Goal: Task Accomplishment & Management: Manage account settings

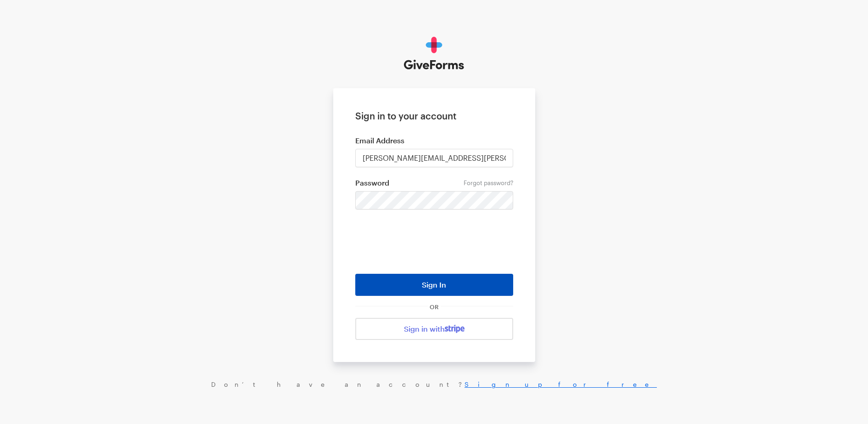
click at [404, 283] on button "Sign In" at bounding box center [434, 285] width 158 height 22
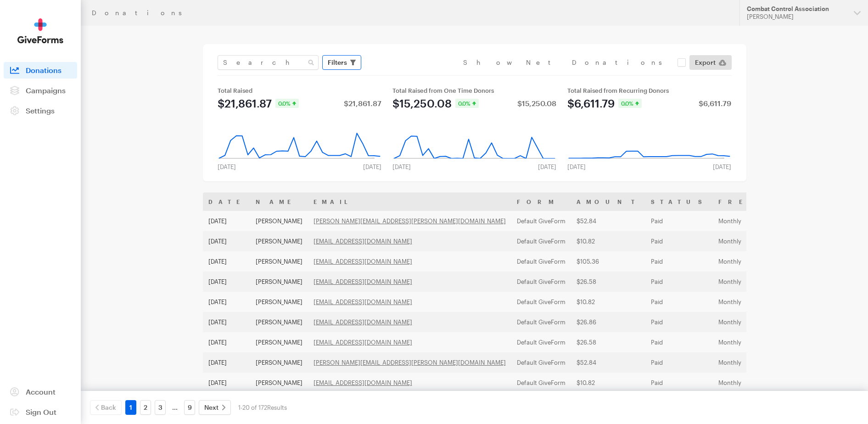
click at [350, 63] on icon "button" at bounding box center [353, 63] width 6 height 6
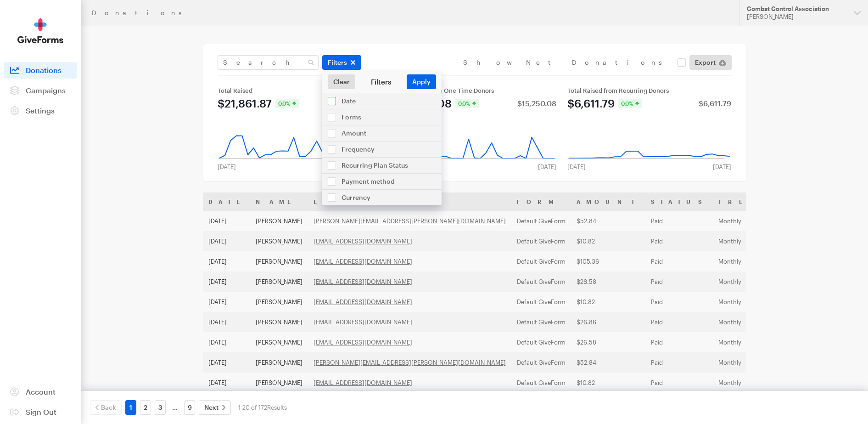
click at [330, 99] on input "checkbox" at bounding box center [381, 101] width 119 height 16
checkbox input "true"
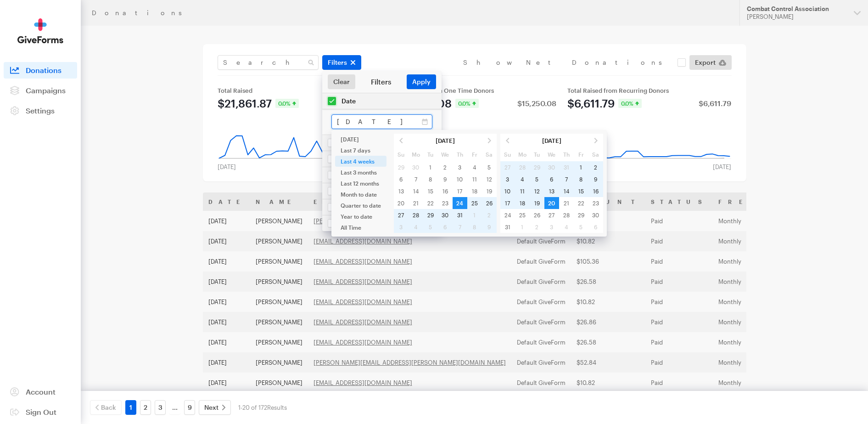
click at [406, 123] on input "[DATE] - [DATE]" at bounding box center [381, 121] width 101 height 15
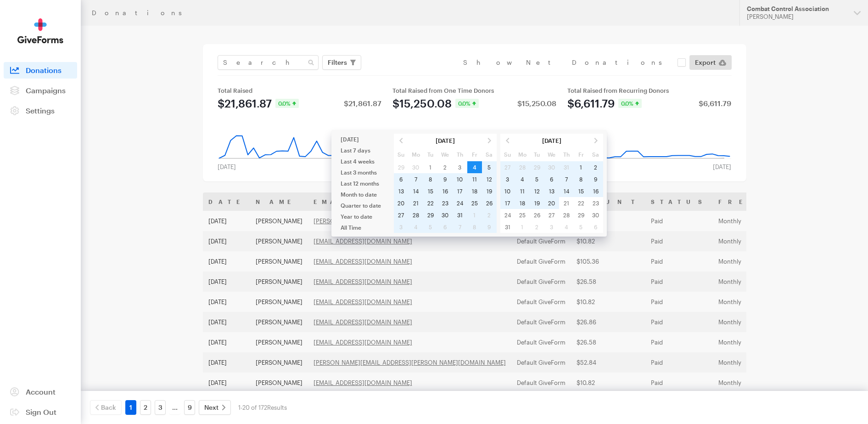
type input "[DATE] - [DATE]"
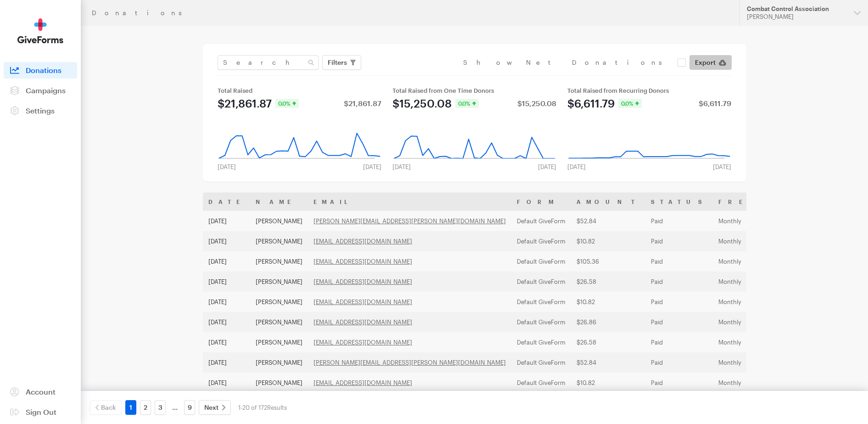
click at [718, 62] on link "Export" at bounding box center [711, 62] width 42 height 15
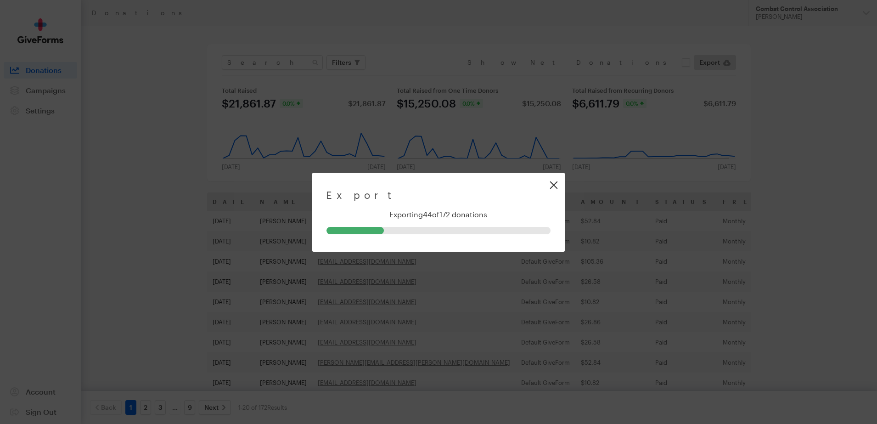
click at [551, 186] on link "Close" at bounding box center [553, 184] width 21 height 21
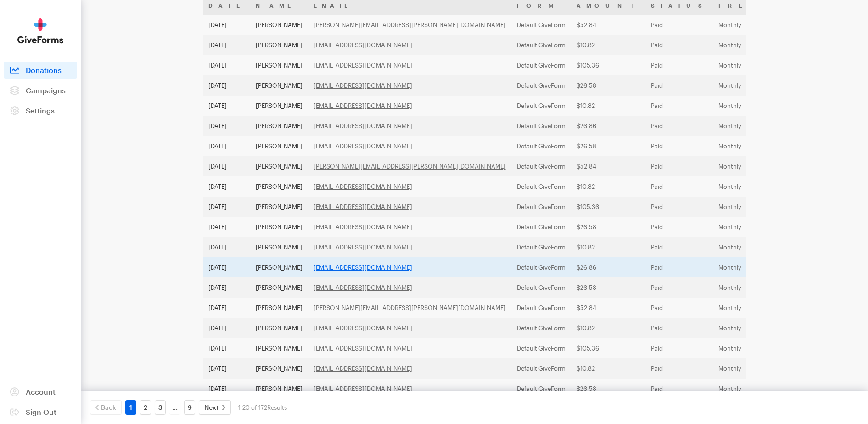
scroll to position [243, 0]
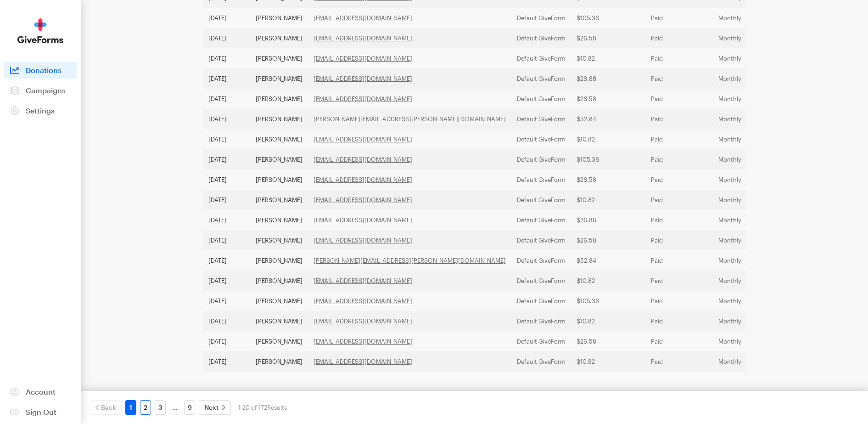
click at [147, 404] on link "2" at bounding box center [145, 407] width 11 height 15
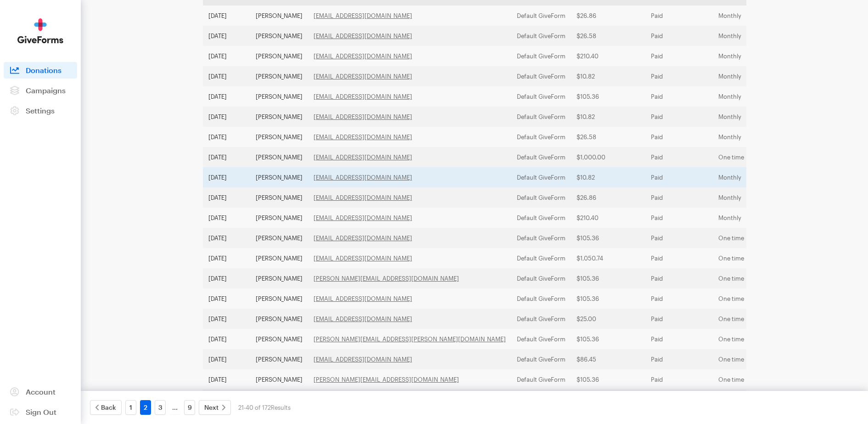
scroll to position [0, 0]
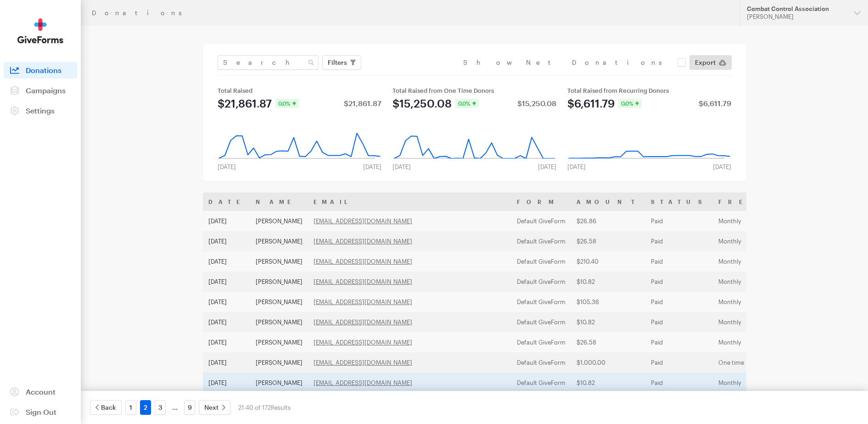
click at [286, 379] on td "[PERSON_NAME]" at bounding box center [279, 382] width 58 height 20
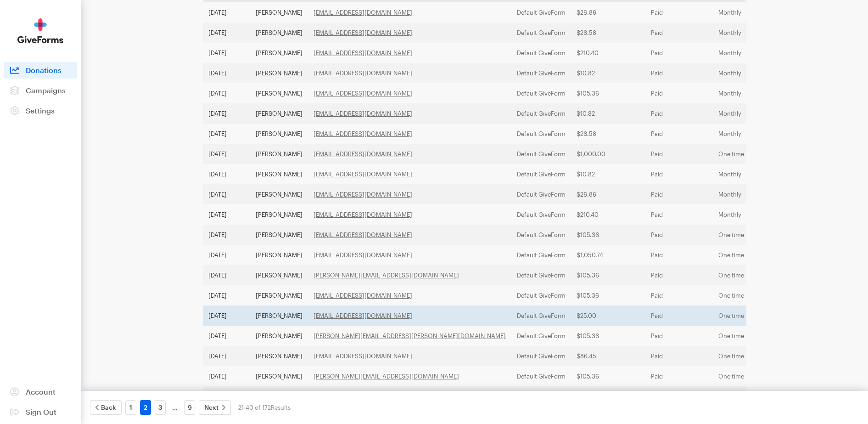
scroll to position [243, 0]
